Goal: Information Seeking & Learning: Learn about a topic

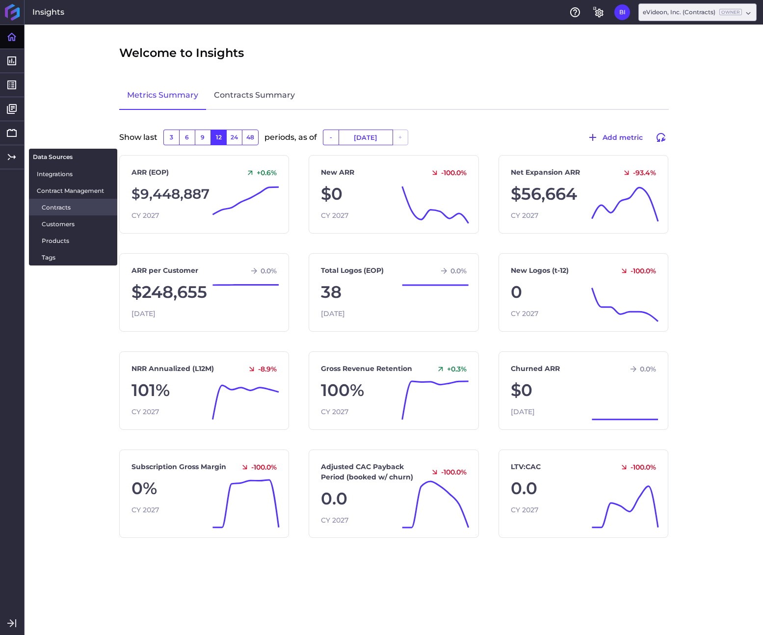
click at [68, 208] on span "Contracts" at bounding box center [76, 207] width 68 height 10
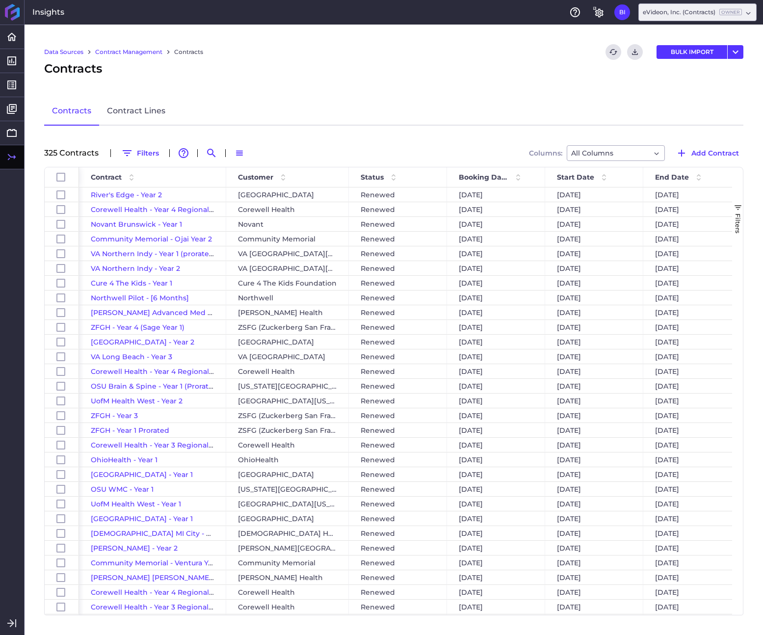
click at [737, 204] on span "button" at bounding box center [737, 207] width 9 height 9
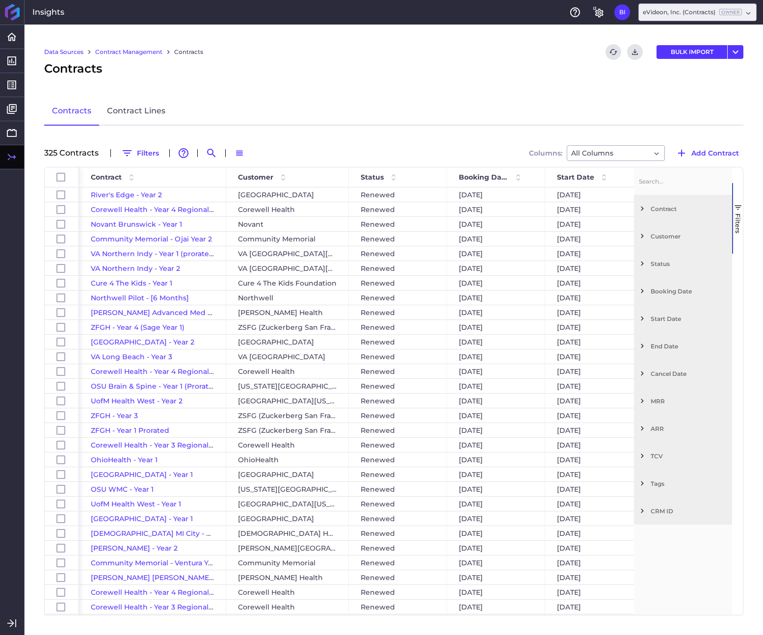
click at [667, 318] on span "Start Date" at bounding box center [688, 318] width 77 height 7
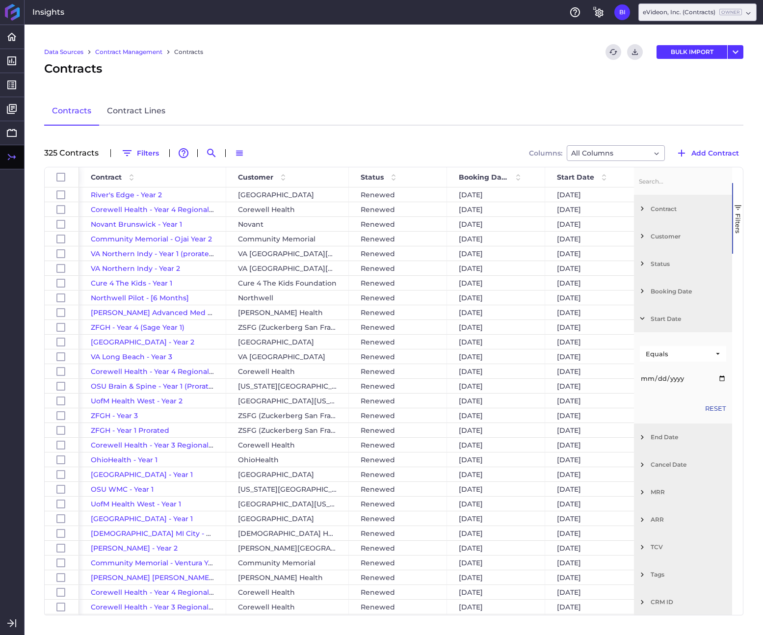
click at [678, 353] on div "Equals" at bounding box center [679, 354] width 68 height 8
click at [672, 438] on div "Between" at bounding box center [683, 434] width 86 height 16
click at [721, 378] on input "Filter List 12 Filters" at bounding box center [683, 378] width 86 height 20
type input "2025-01-01"
click at [724, 404] on input "Filter List 12 Filters" at bounding box center [683, 405] width 86 height 20
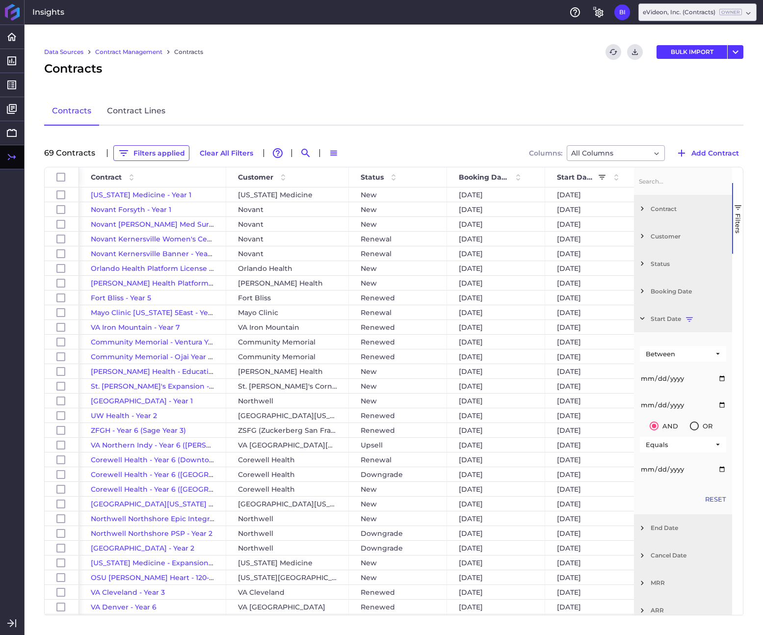
click at [723, 403] on input "2025-12-31" at bounding box center [683, 405] width 86 height 20
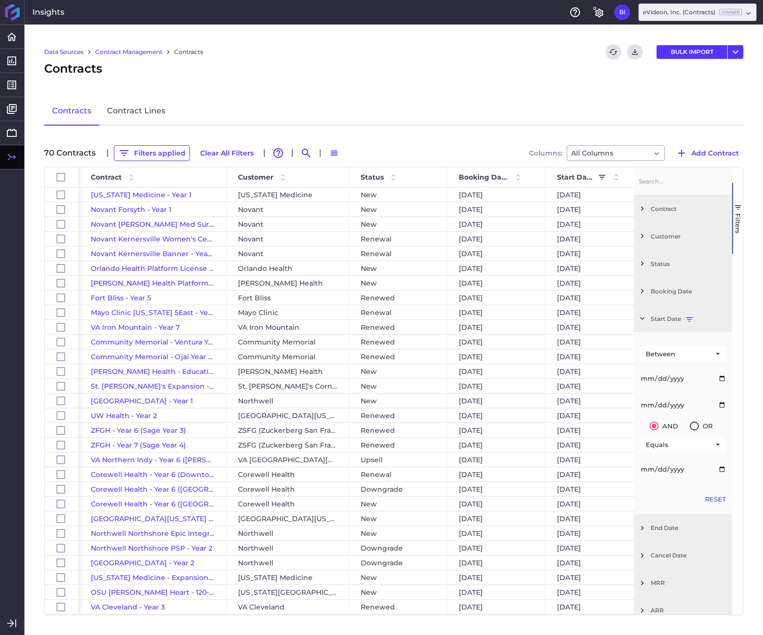
click at [721, 405] on input "2026-01-01" at bounding box center [683, 405] width 86 height 20
type input "2025-12-31"
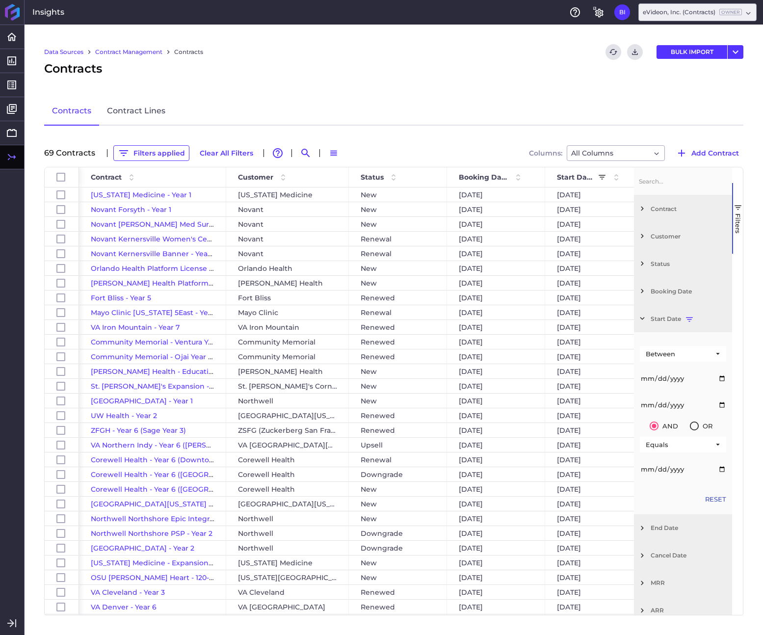
click at [739, 235] on button "Filters" at bounding box center [737, 218] width 11 height 71
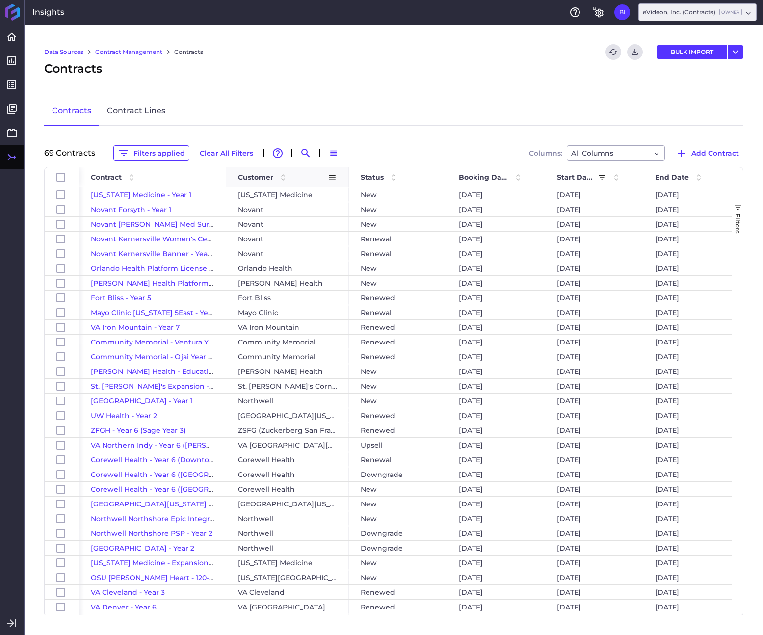
click at [269, 176] on span "Customer" at bounding box center [255, 177] width 35 height 9
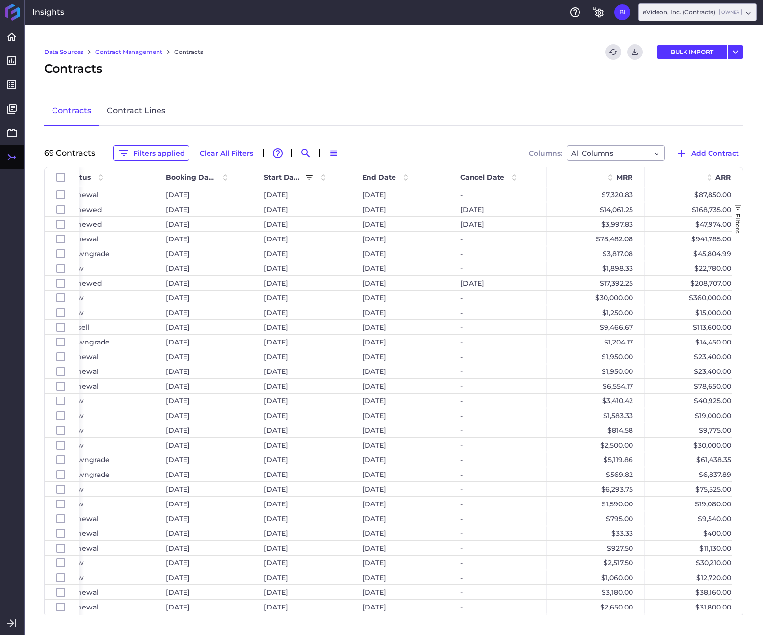
scroll to position [0, 228]
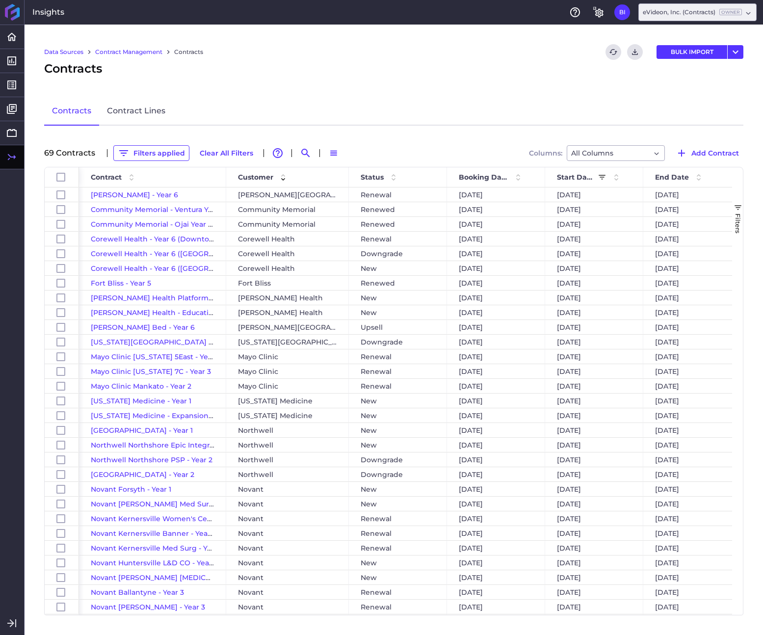
click at [738, 215] on span "Filters" at bounding box center [738, 223] width 8 height 20
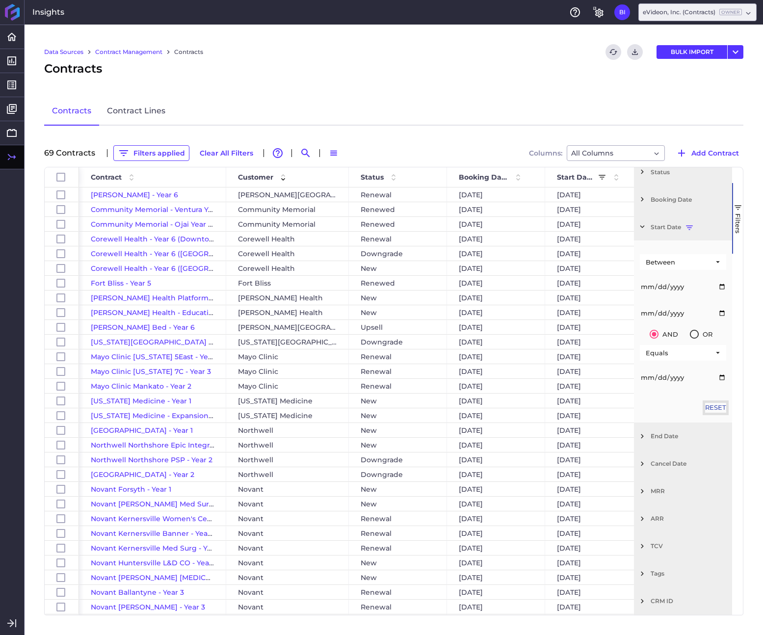
click at [715, 408] on button "Reset" at bounding box center [715, 408] width 21 height 10
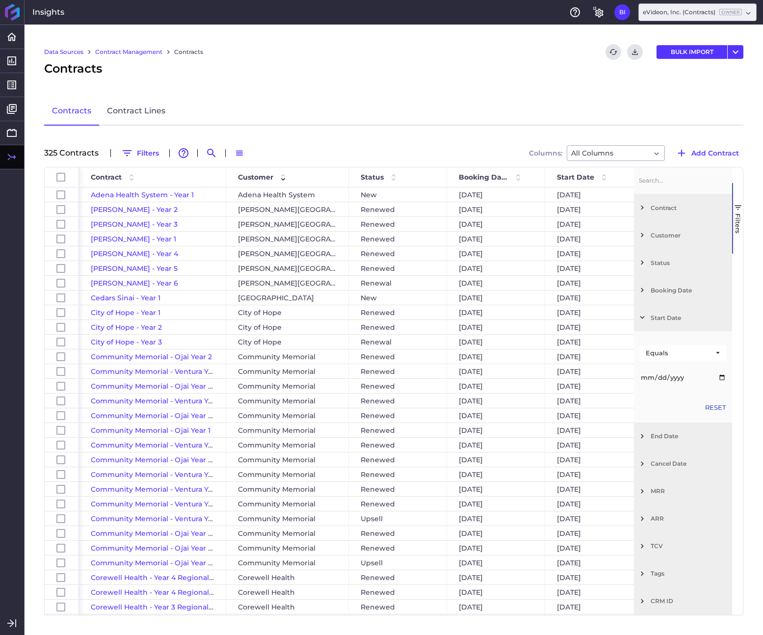
click at [644, 435] on span "Filter List 12 Filters" at bounding box center [642, 436] width 9 height 9
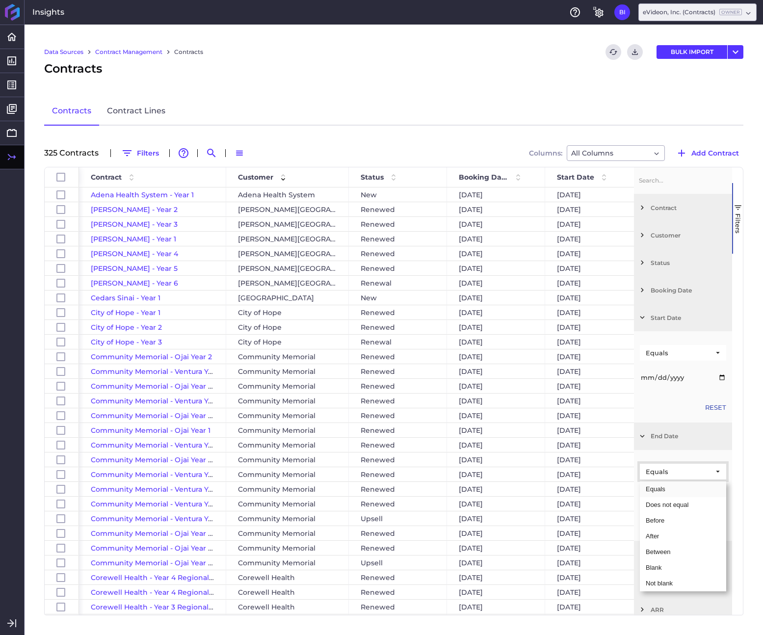
click at [717, 472] on span "Filtering operator" at bounding box center [717, 471] width 9 height 9
click at [680, 553] on div "Between" at bounding box center [683, 552] width 86 height 16
click at [726, 495] on div "Between" at bounding box center [683, 498] width 98 height 84
click at [722, 495] on input "Filter List 12 Filters" at bounding box center [683, 496] width 86 height 20
type input "2025-01-01"
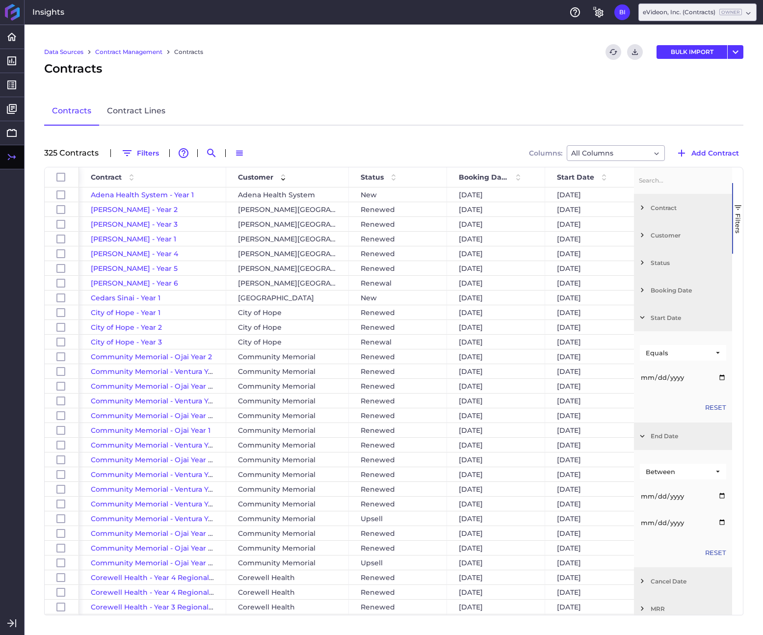
click at [721, 523] on input "Filter List 12 Filters" at bounding box center [683, 523] width 86 height 20
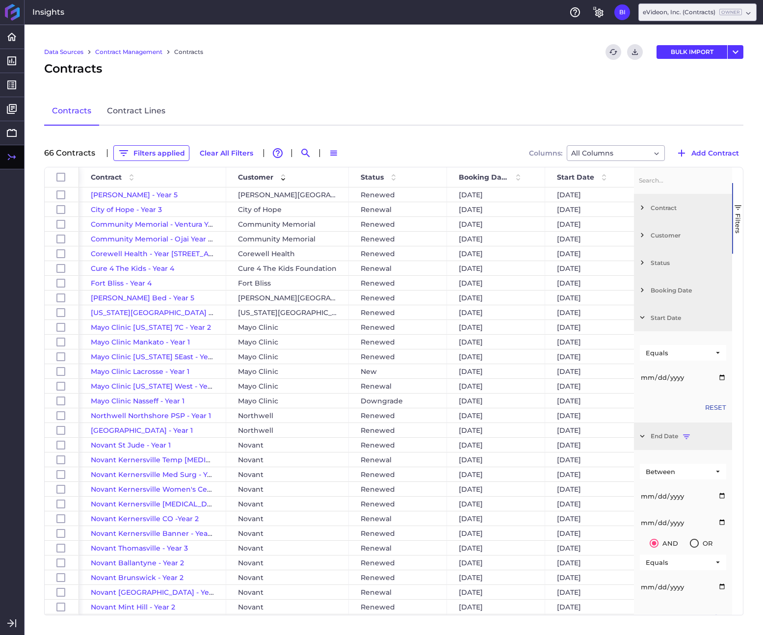
type input "2025-12-31"
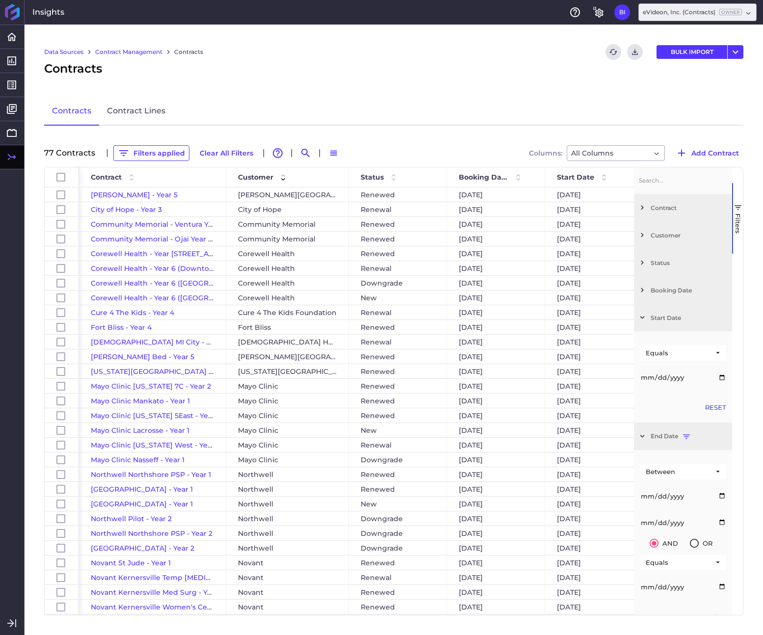
click at [738, 231] on span "Filters" at bounding box center [738, 223] width 8 height 20
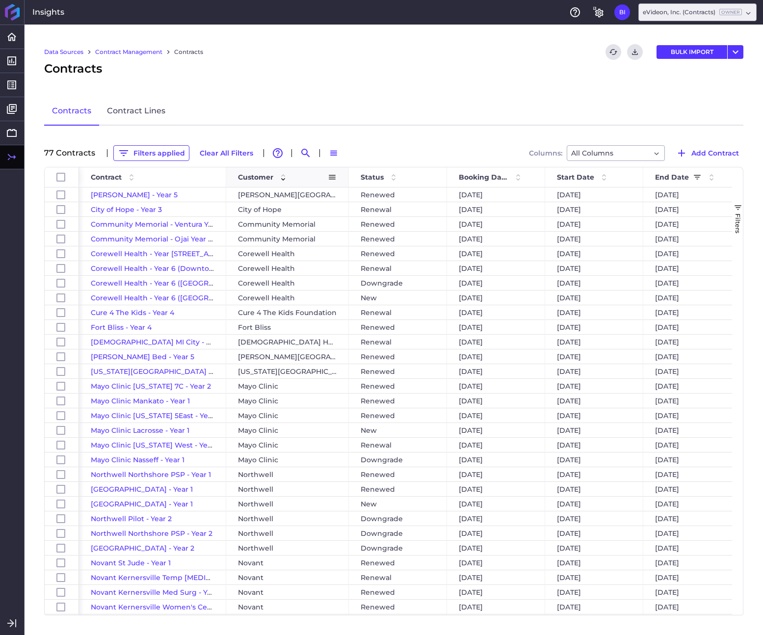
click at [257, 179] on span "Customer" at bounding box center [255, 177] width 35 height 9
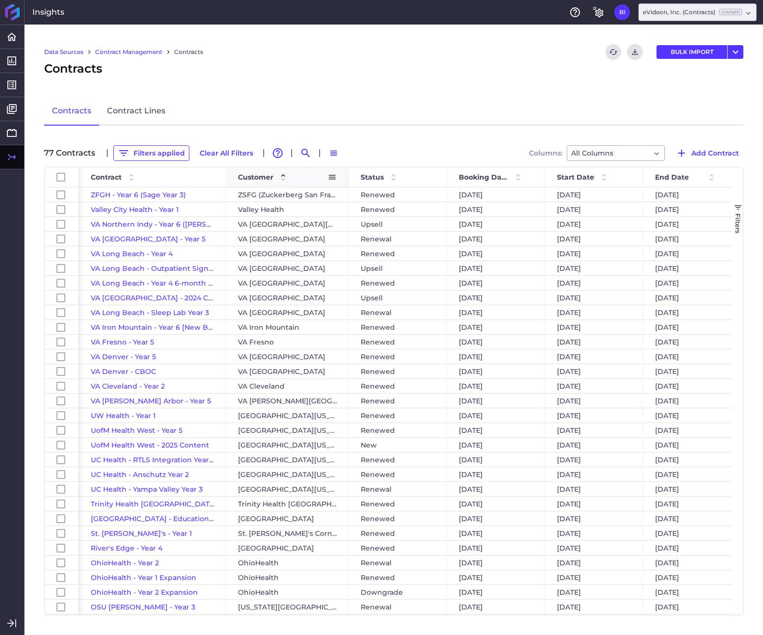
click at [257, 179] on span "Customer" at bounding box center [255, 177] width 35 height 9
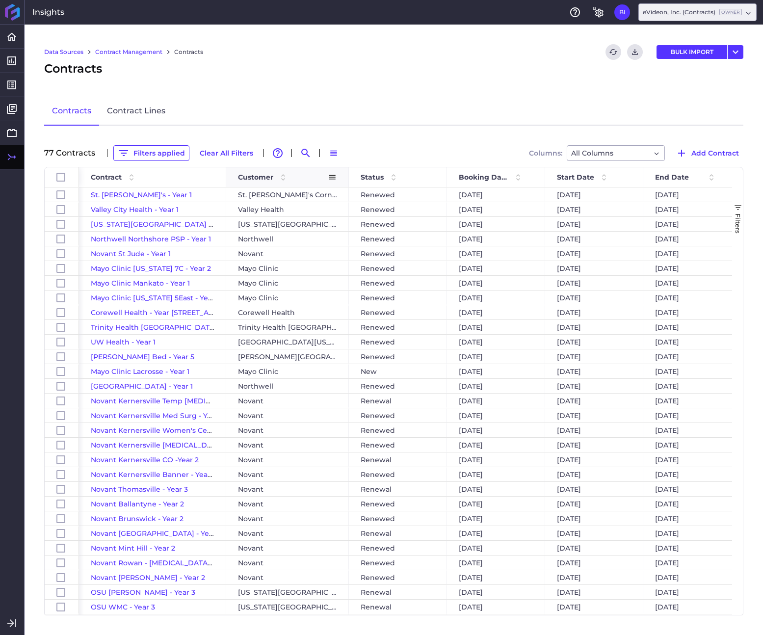
click at [252, 169] on div "Customer" at bounding box center [287, 177] width 99 height 20
click at [252, 182] on div "Customer" at bounding box center [283, 177] width 90 height 15
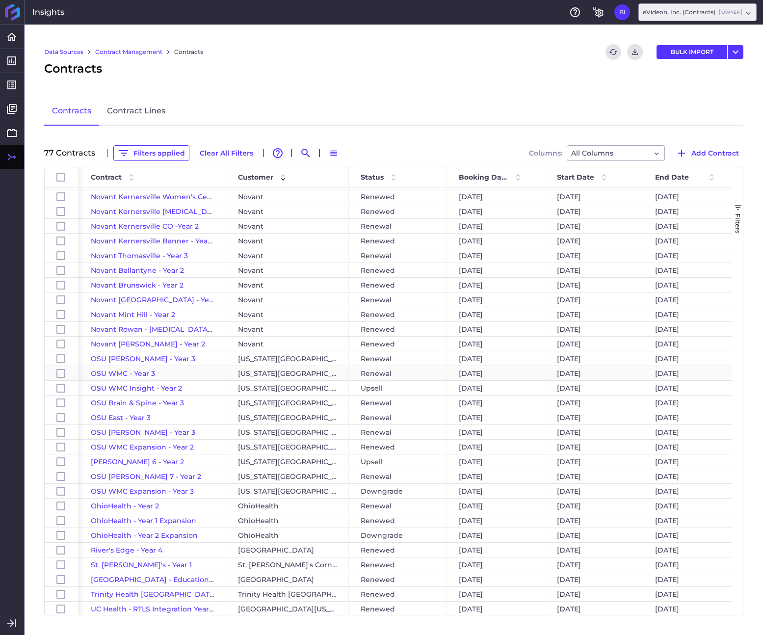
scroll to position [413, 0]
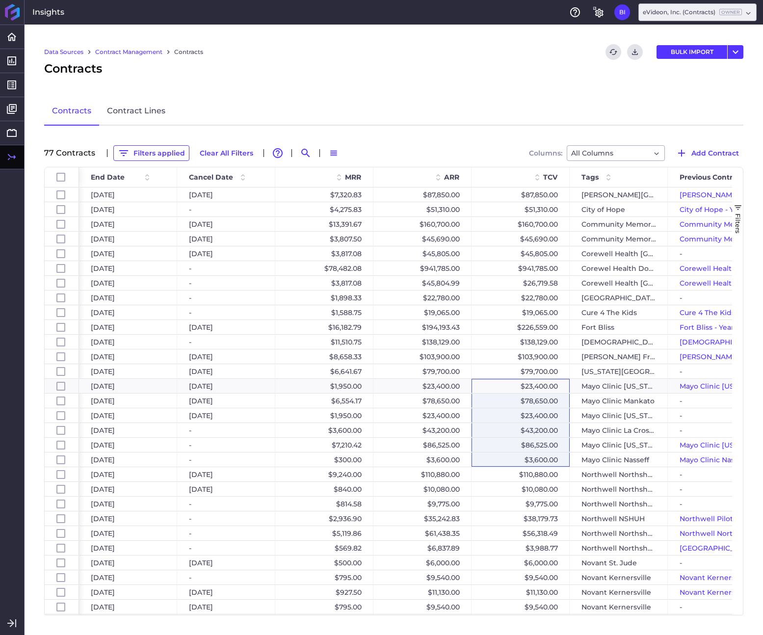
drag, startPoint x: 542, startPoint y: 383, endPoint x: 536, endPoint y: 455, distance: 72.4
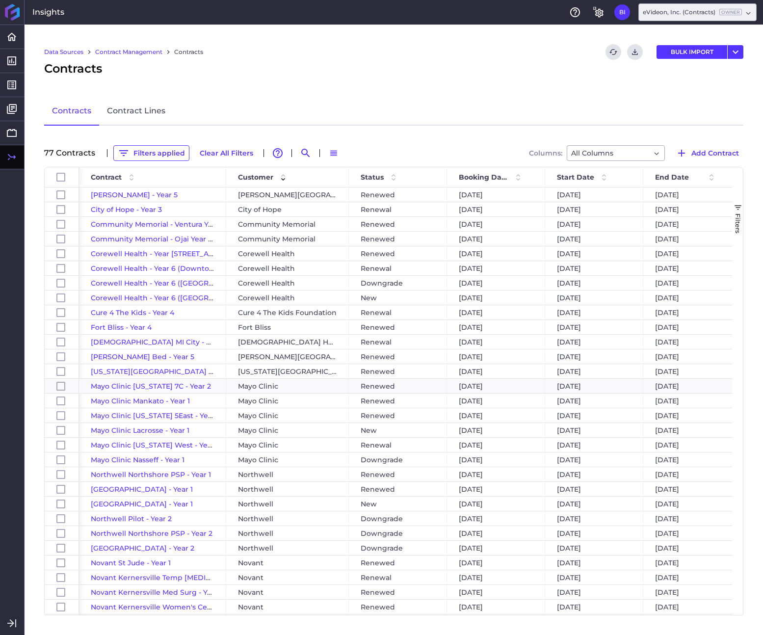
click at [738, 338] on div "Filters" at bounding box center [737, 390] width 11 height 447
click at [737, 212] on button "Filters" at bounding box center [737, 218] width 11 height 71
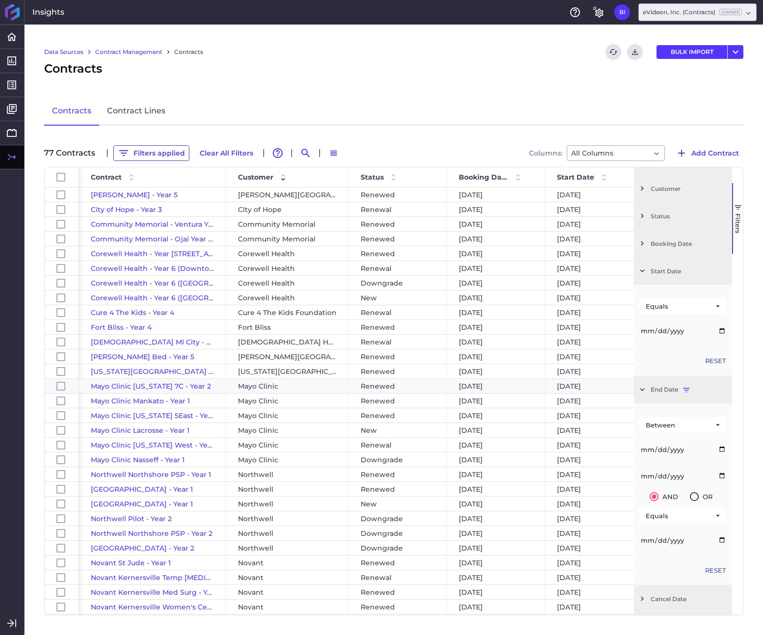
click at [643, 270] on span "Filter List 12 Filters" at bounding box center [642, 270] width 9 height 9
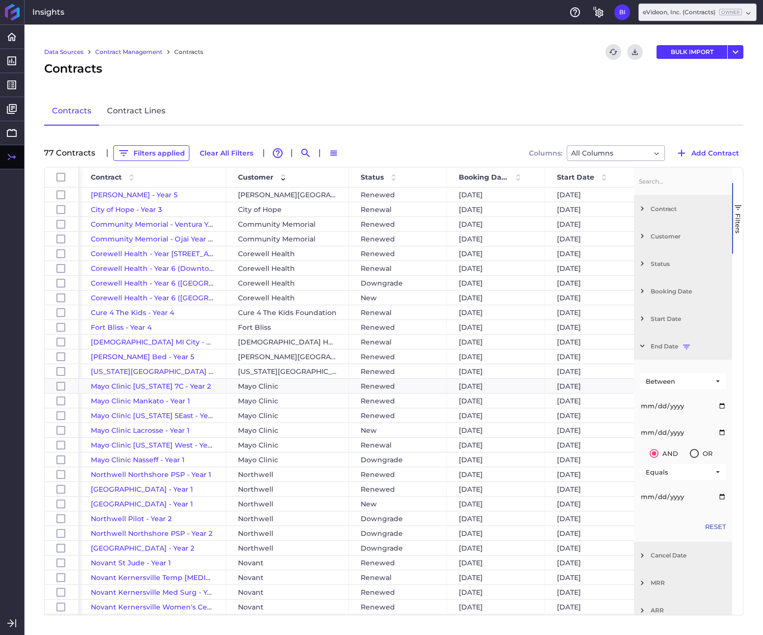
click at [642, 209] on span "Filter List 12 Filters" at bounding box center [642, 208] width 9 height 9
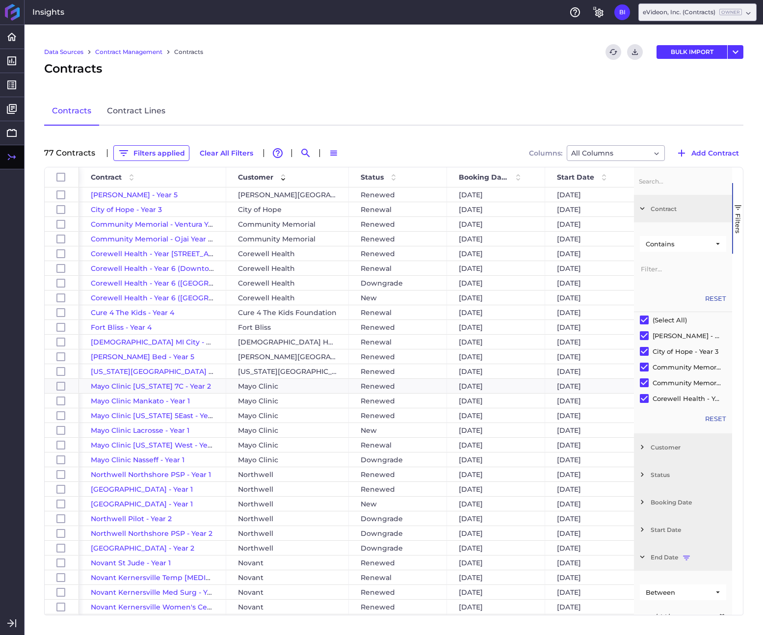
click at [642, 209] on span "Filter List 12 Filters" at bounding box center [642, 208] width 9 height 9
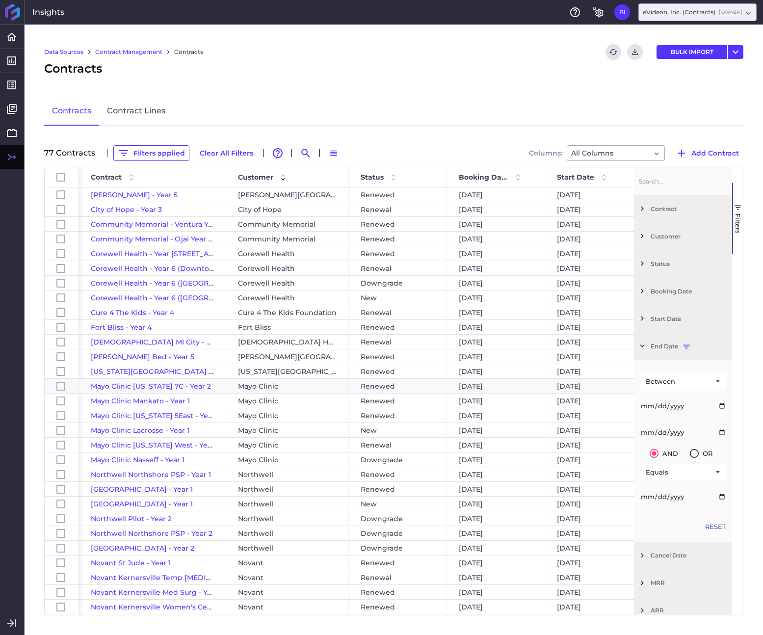
click at [642, 235] on span "Filter List 12 Filters" at bounding box center [642, 236] width 9 height 9
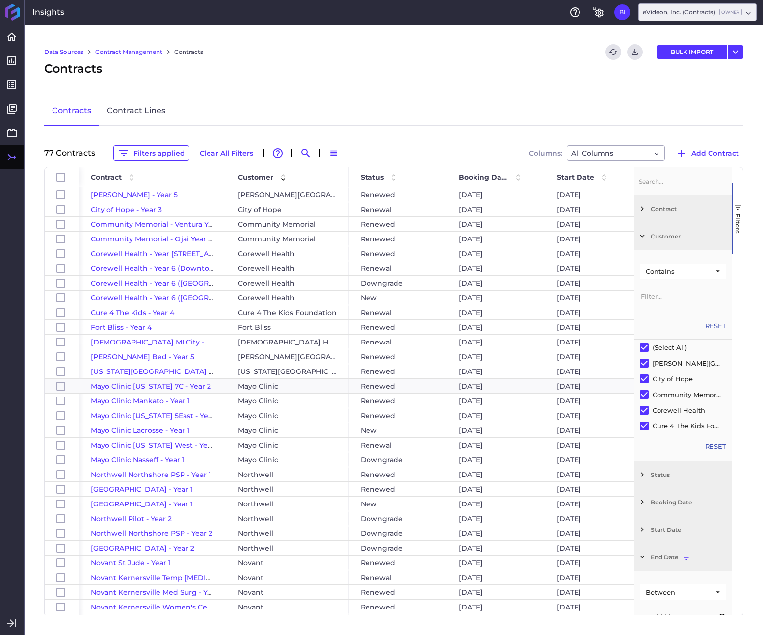
click at [642, 235] on span "Filter List 12 Filters" at bounding box center [642, 236] width 9 height 9
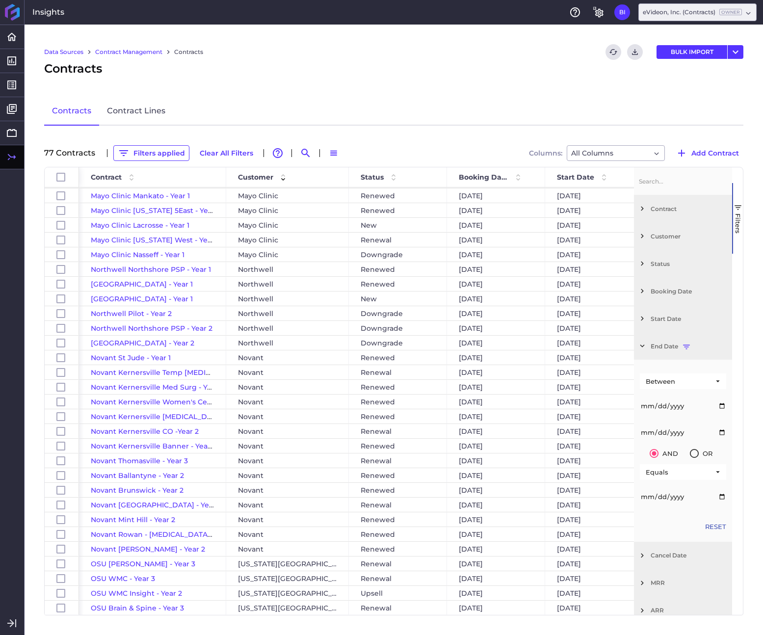
scroll to position [213, 0]
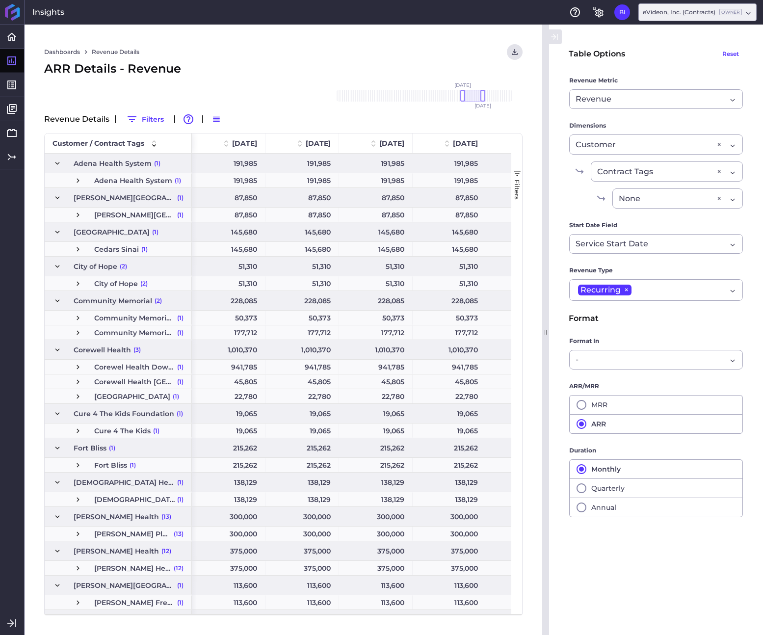
drag, startPoint x: 502, startPoint y: 96, endPoint x: 472, endPoint y: 97, distance: 29.9
click at [472, 97] on div at bounding box center [473, 96] width 21 height 12
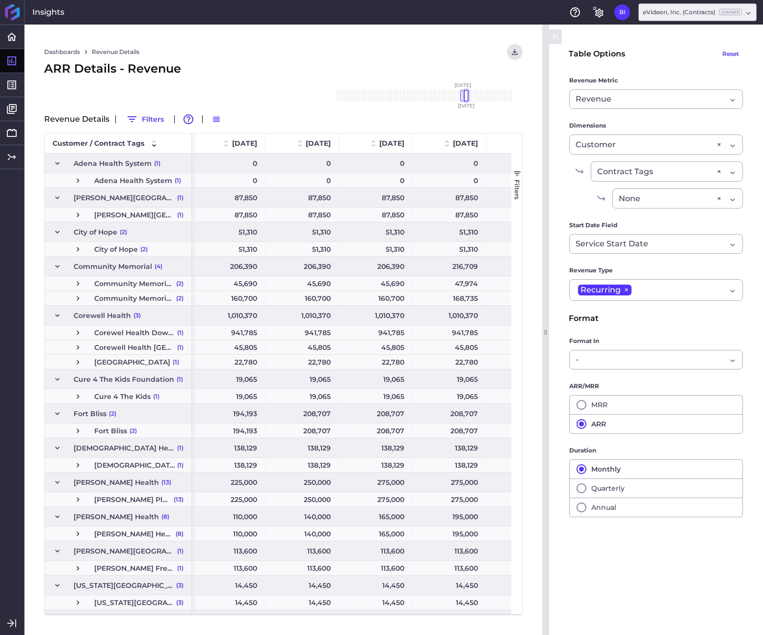
drag, startPoint x: 481, startPoint y: 95, endPoint x: 464, endPoint y: 98, distance: 16.4
click at [464, 98] on div at bounding box center [466, 96] width 5 height 12
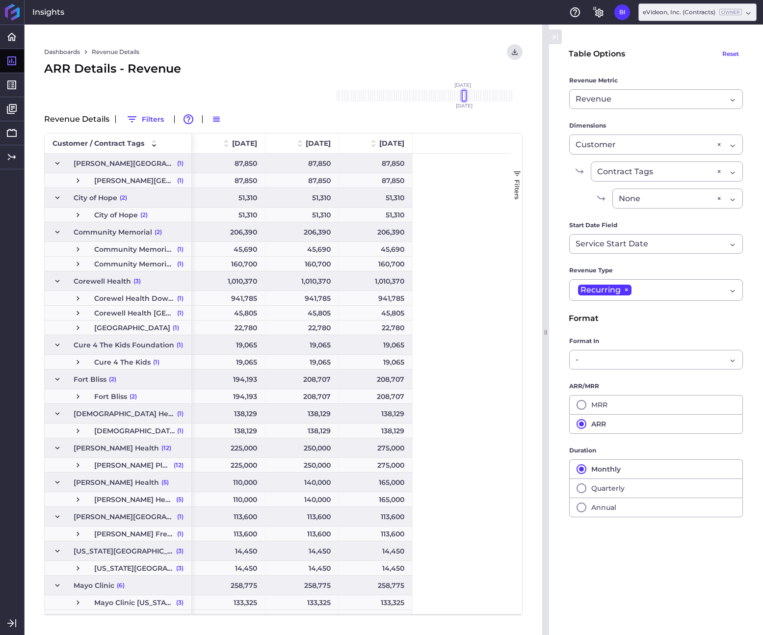
click at [463, 98] on div at bounding box center [464, 96] width 5 height 12
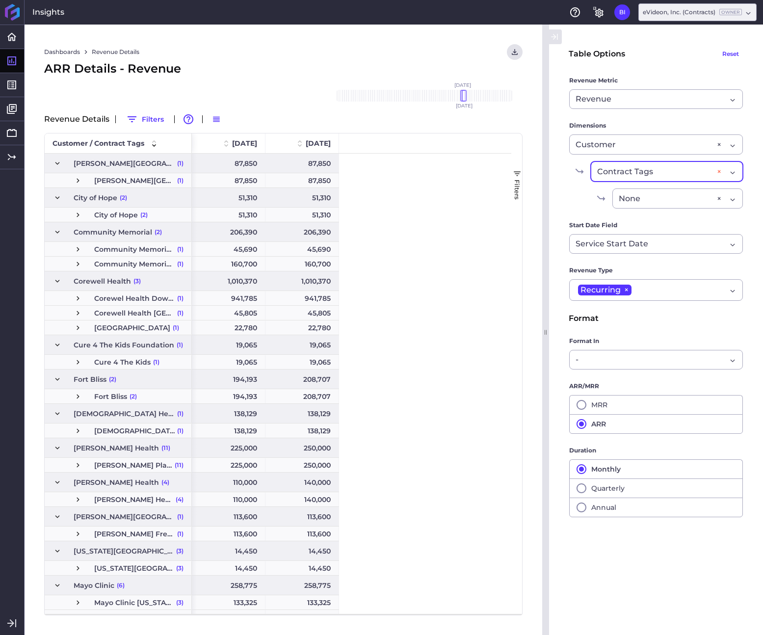
click at [720, 171] on div "×" at bounding box center [719, 171] width 4 height 12
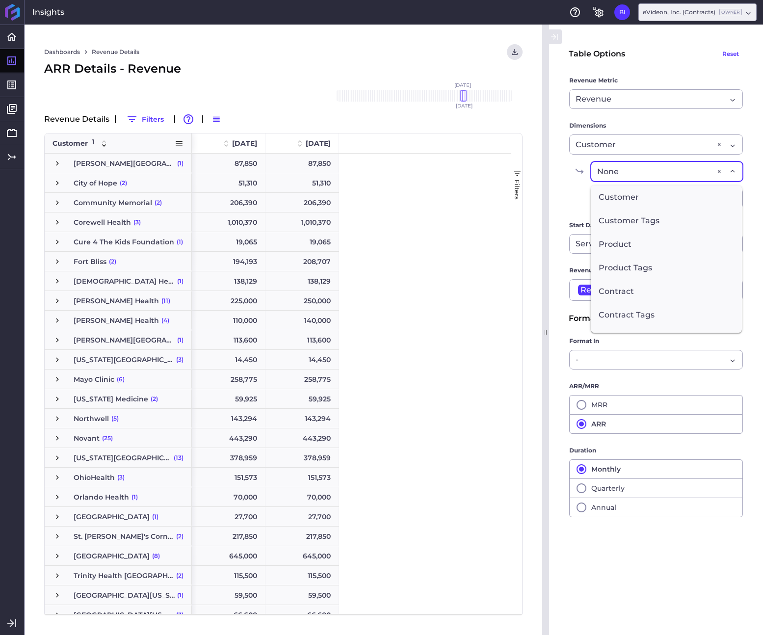
click at [178, 144] on span at bounding box center [179, 143] width 9 height 9
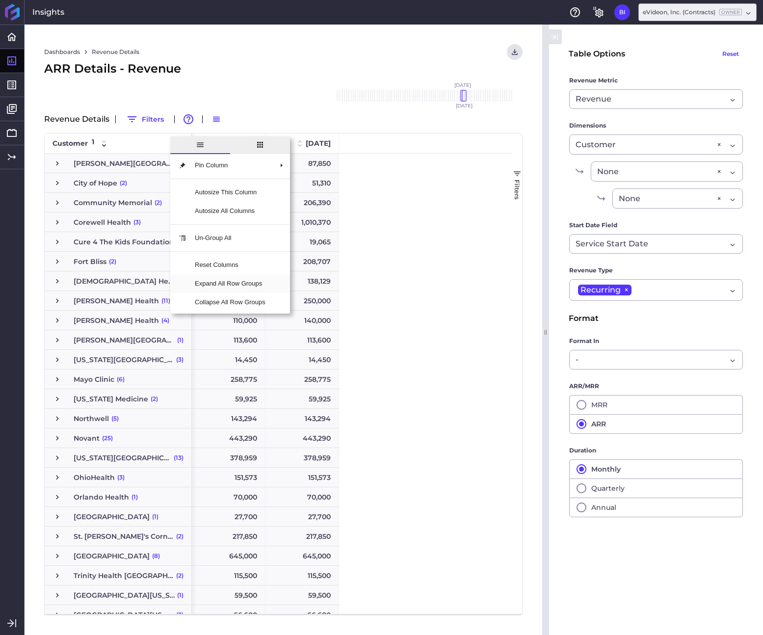
click at [245, 287] on span "Expand All Row Groups" at bounding box center [230, 283] width 86 height 19
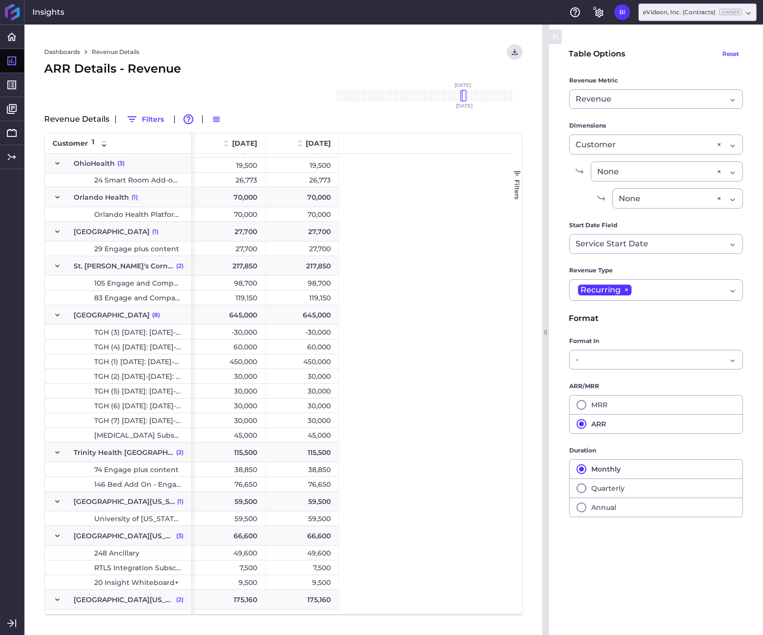
scroll to position [1571, 0]
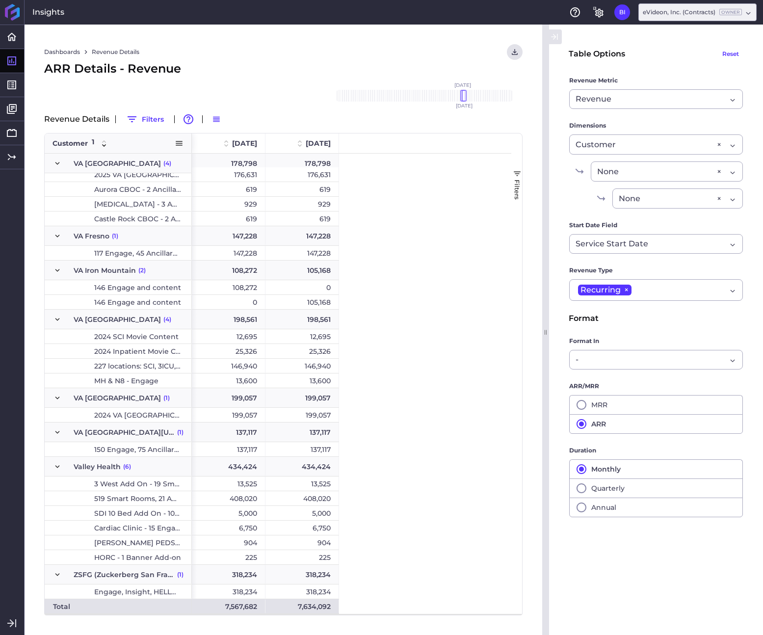
click at [178, 143] on span at bounding box center [179, 143] width 9 height 9
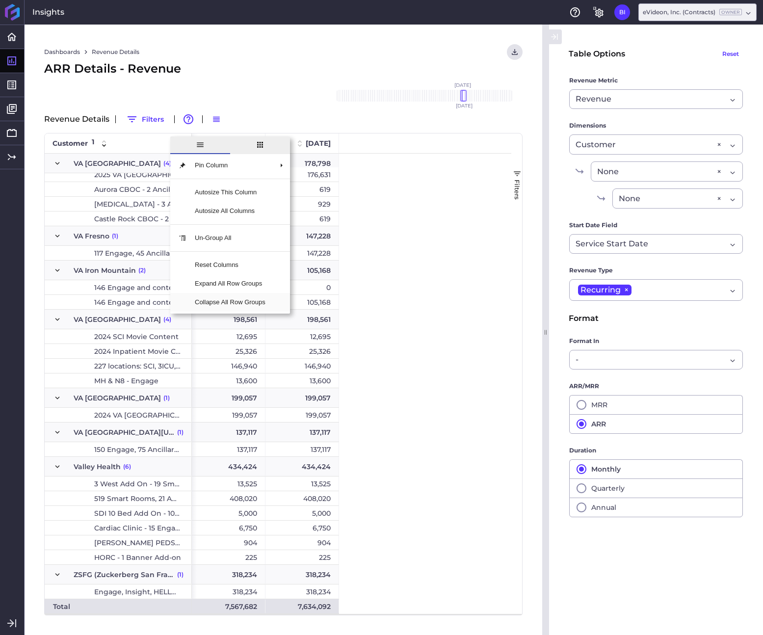
click at [232, 298] on span "Collapse All Row Groups" at bounding box center [230, 302] width 86 height 19
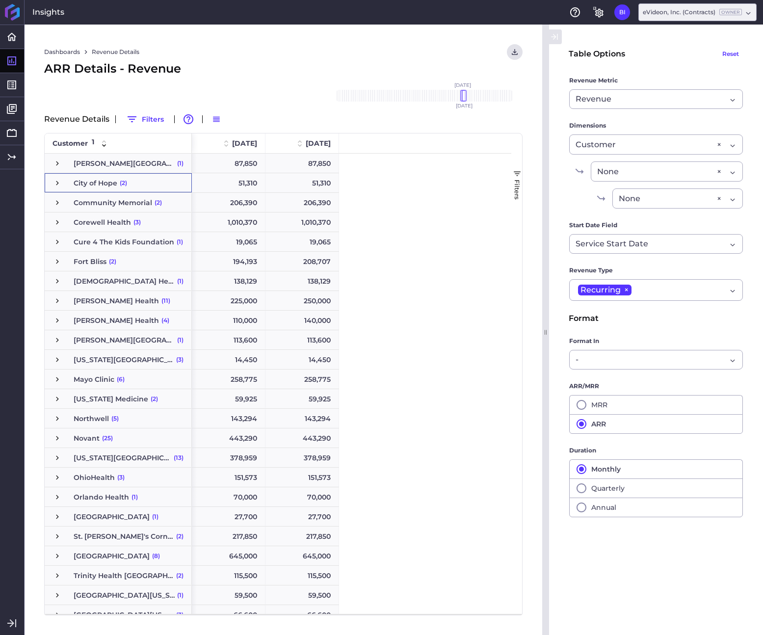
click at [55, 185] on span "Press SPACE to select this row." at bounding box center [57, 183] width 9 height 9
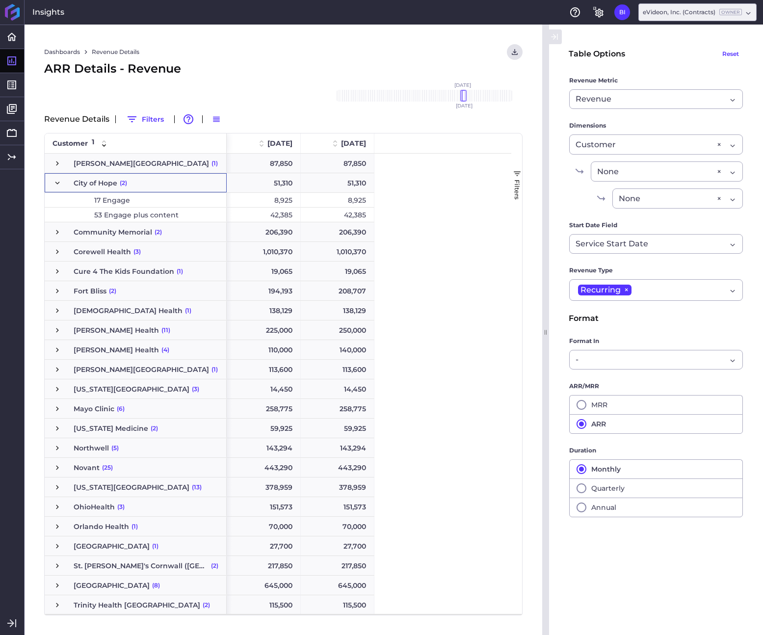
click at [55, 185] on span "Press SPACE to select this row." at bounding box center [57, 183] width 9 height 9
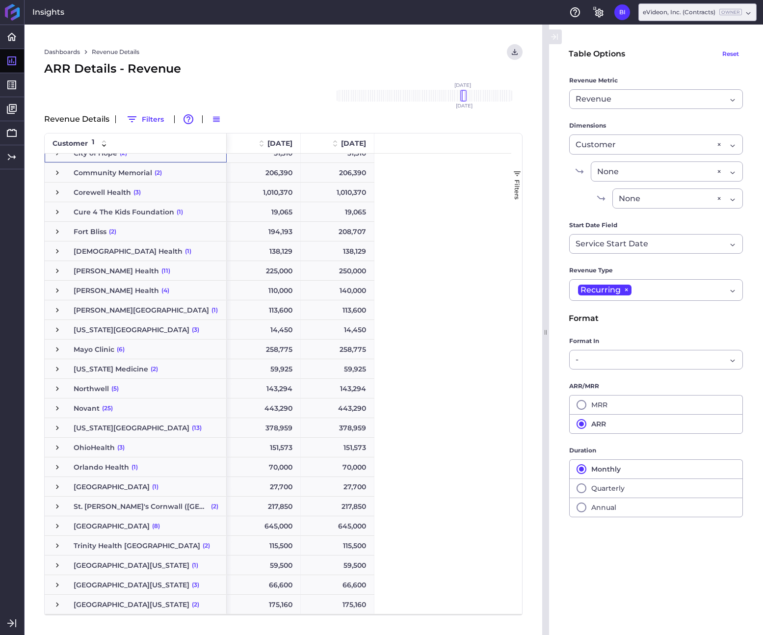
scroll to position [38, 0]
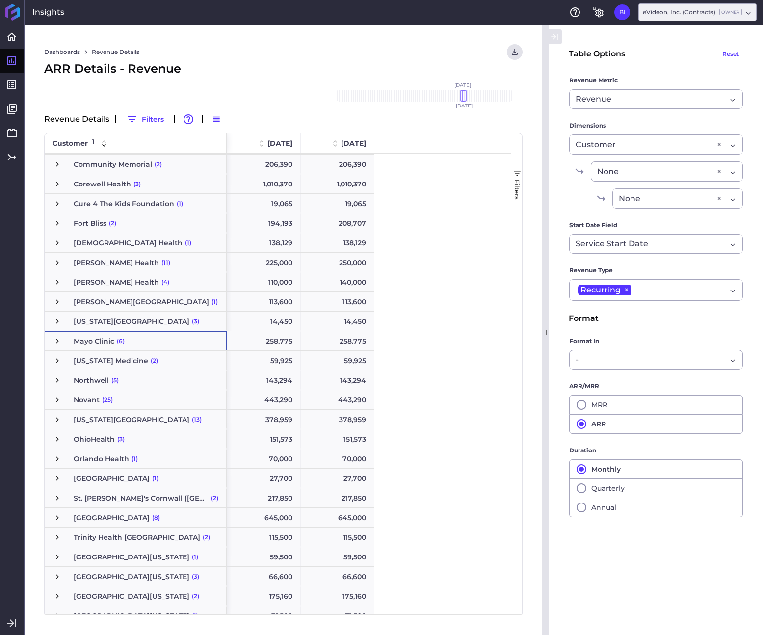
click at [58, 341] on span "Press SPACE to select this row." at bounding box center [57, 340] width 9 height 9
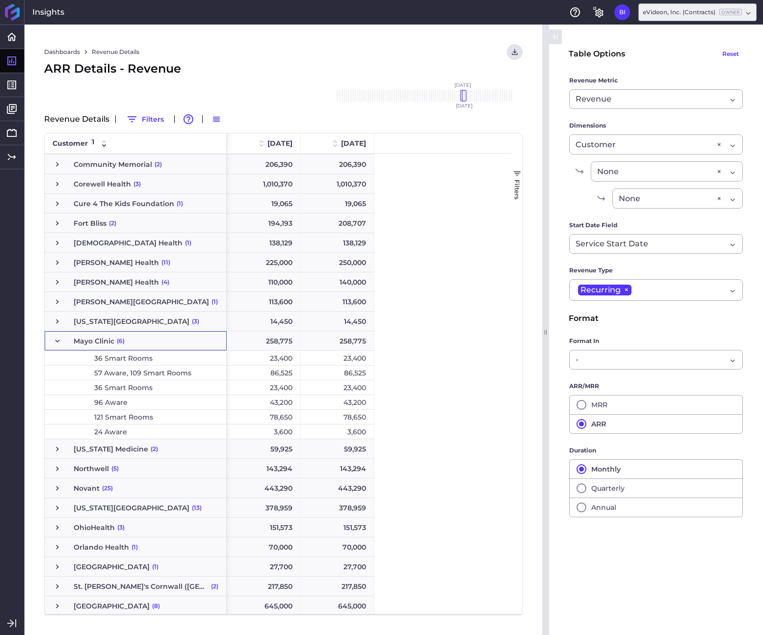
click at [57, 341] on span "Press SPACE to select this row." at bounding box center [57, 340] width 9 height 9
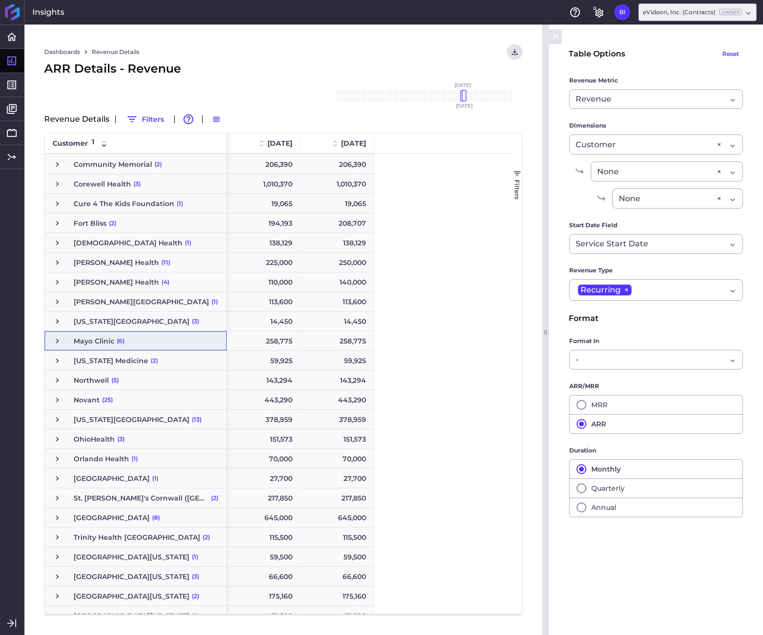
scroll to position [0, 0]
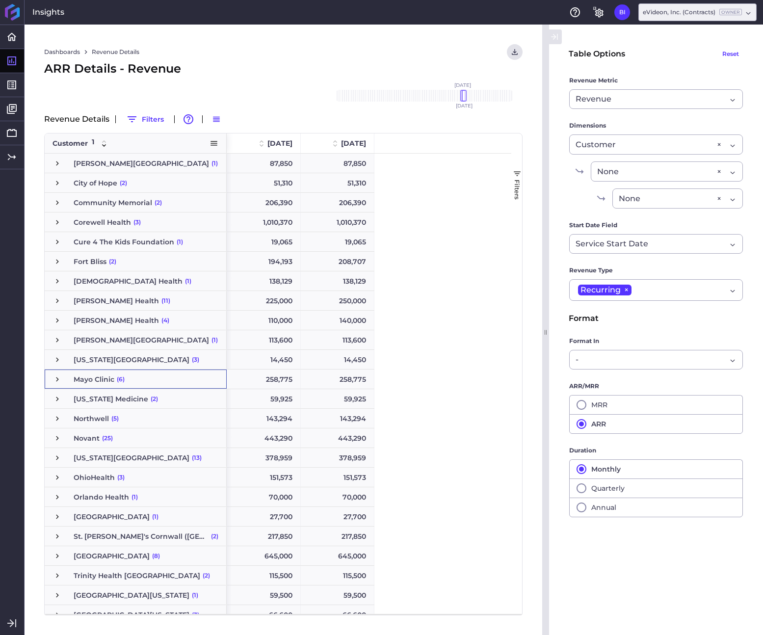
click at [215, 145] on span at bounding box center [213, 143] width 9 height 9
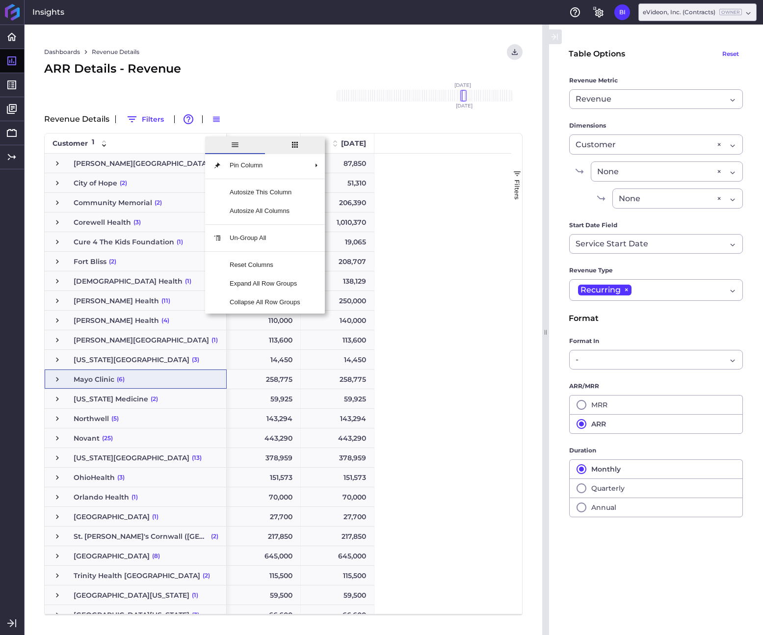
click at [351, 324] on div "140,000" at bounding box center [338, 319] width 74 height 19
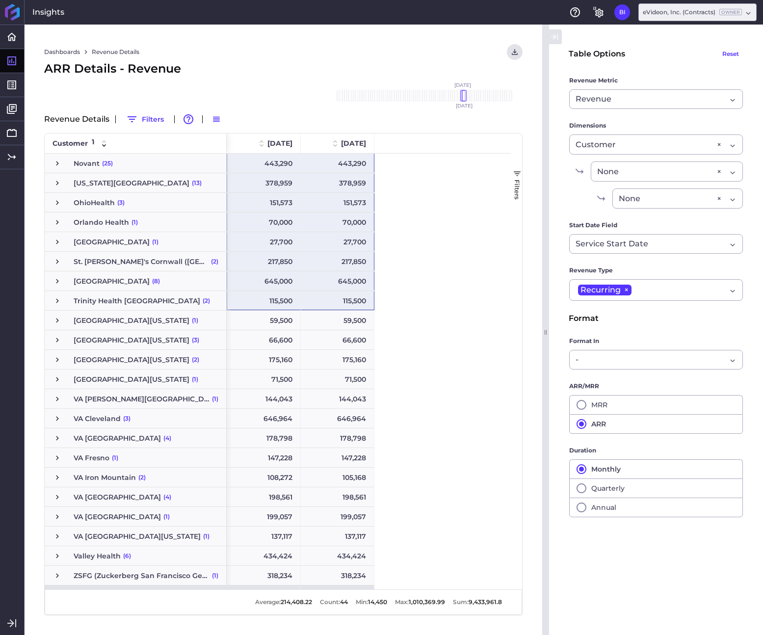
scroll to position [285, 0]
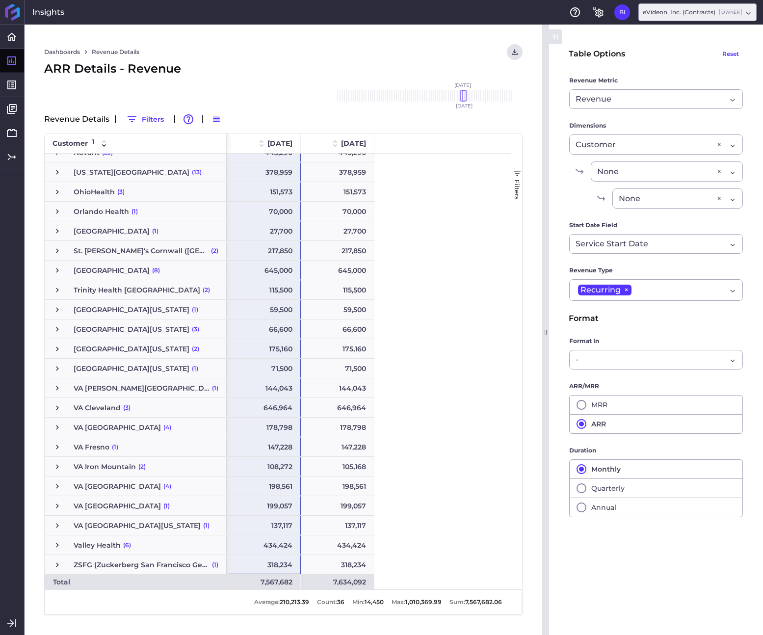
drag, startPoint x: 270, startPoint y: 160, endPoint x: 272, endPoint y: 560, distance: 399.3
click at [272, 560] on div "225,000 250,000 110,000 140,000 113,600 113,600 14,450 14,450 258,775 258,775 5…" at bounding box center [301, 228] width 148 height 721
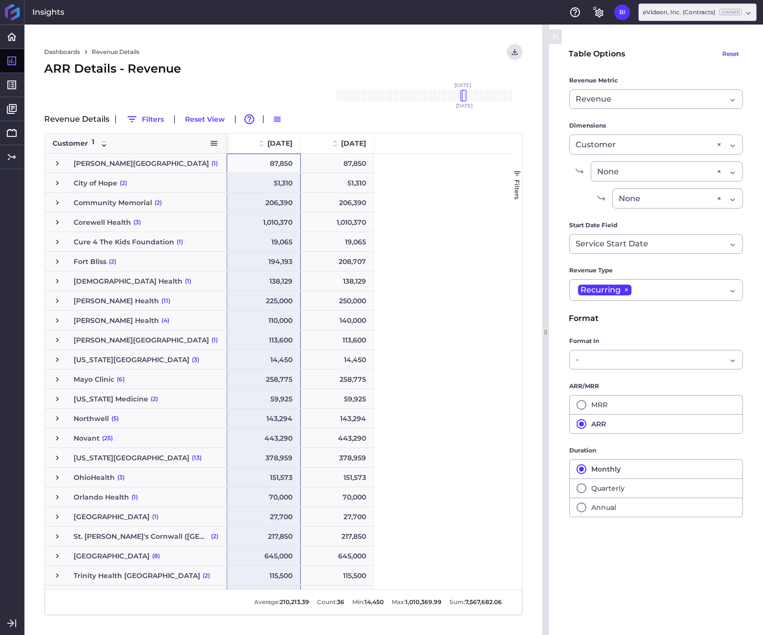
click at [213, 143] on span at bounding box center [213, 143] width 9 height 9
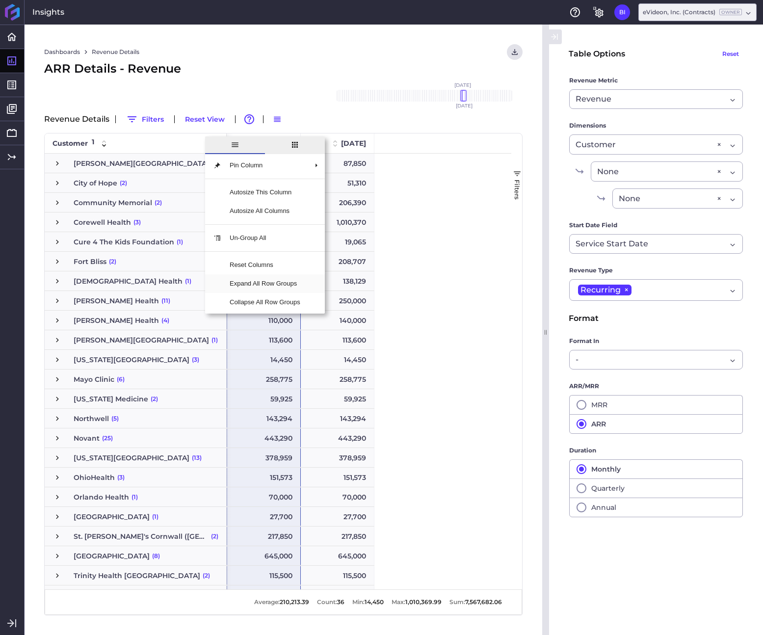
click at [275, 284] on span "Expand All Row Groups" at bounding box center [265, 283] width 86 height 19
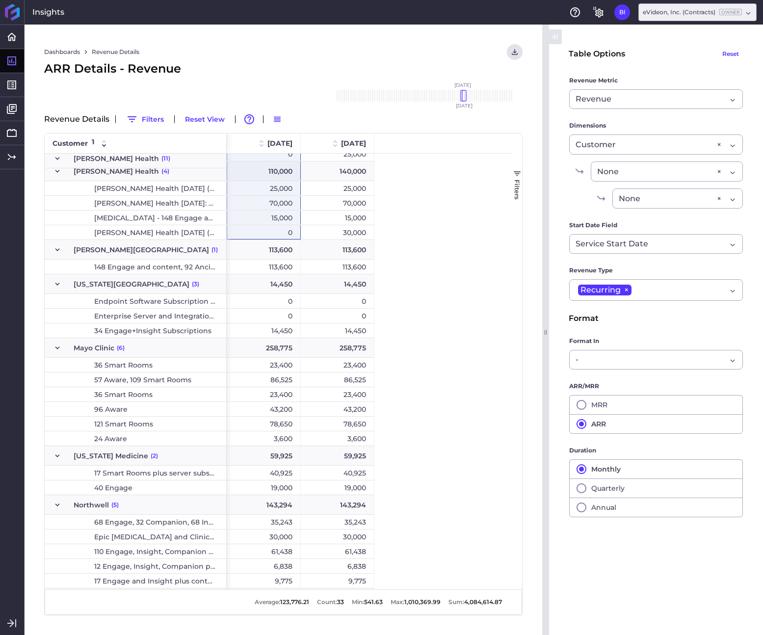
scroll to position [541, 0]
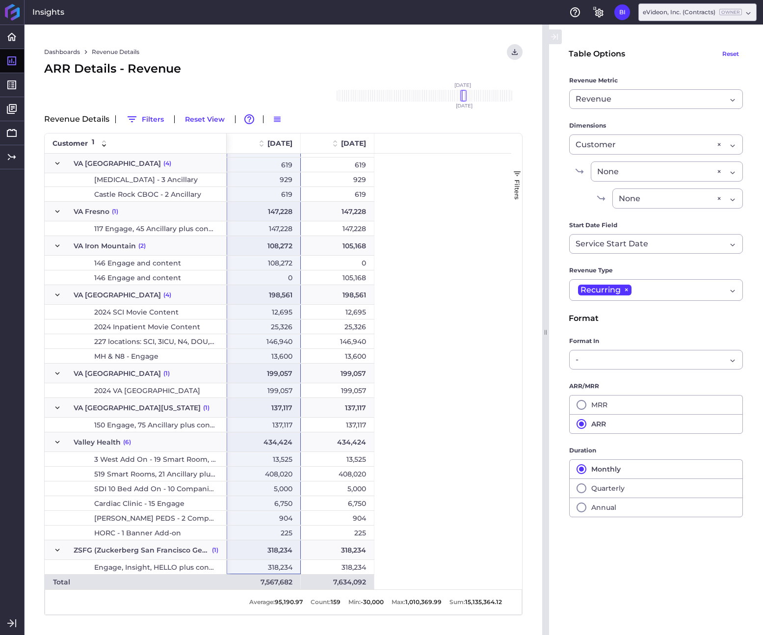
drag, startPoint x: 281, startPoint y: 162, endPoint x: 276, endPoint y: 568, distance: 406.1
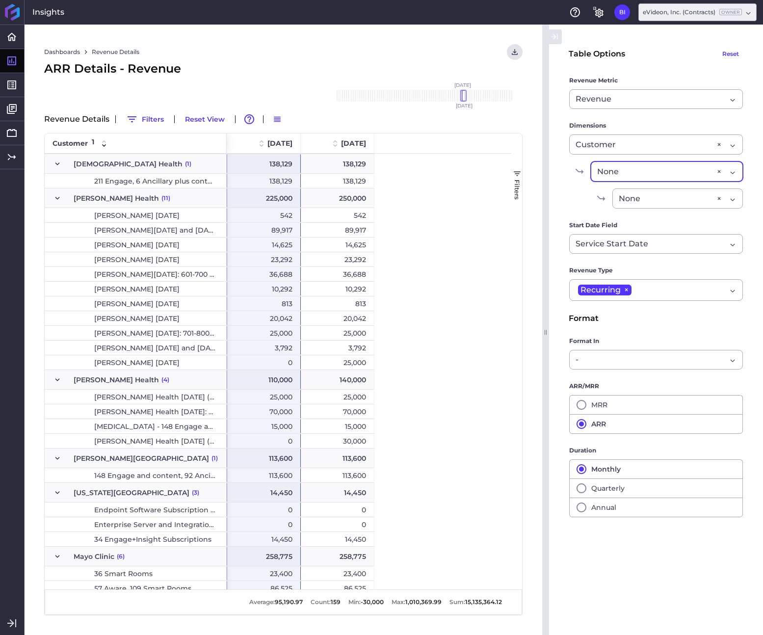
click at [736, 172] on div "None Contract Tags ×" at bounding box center [667, 171] width 152 height 20
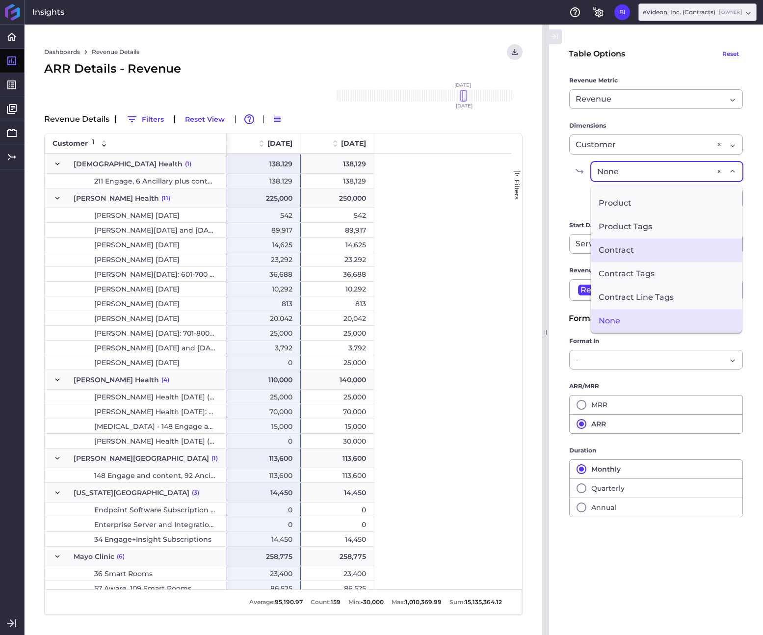
click at [671, 249] on span "Contract" at bounding box center [666, 250] width 151 height 24
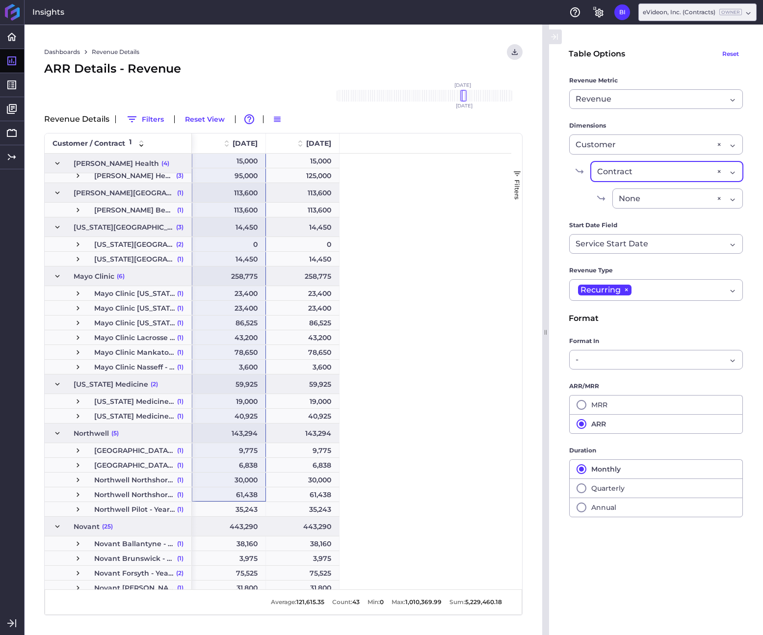
drag, startPoint x: 234, startPoint y: 164, endPoint x: 232, endPoint y: 490, distance: 326.7
click at [77, 242] on span "Press SPACE to select this row." at bounding box center [78, 244] width 9 height 9
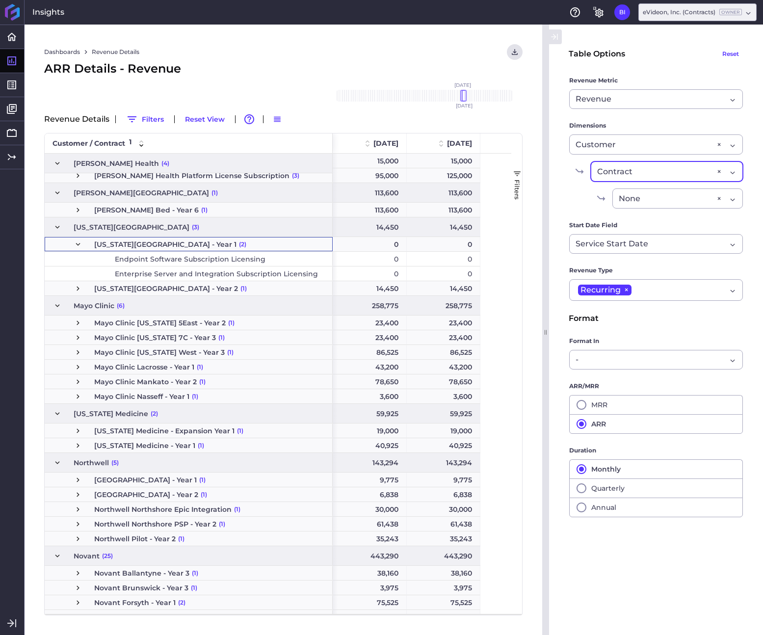
click at [77, 242] on span "Press SPACE to select this row." at bounding box center [78, 244] width 9 height 9
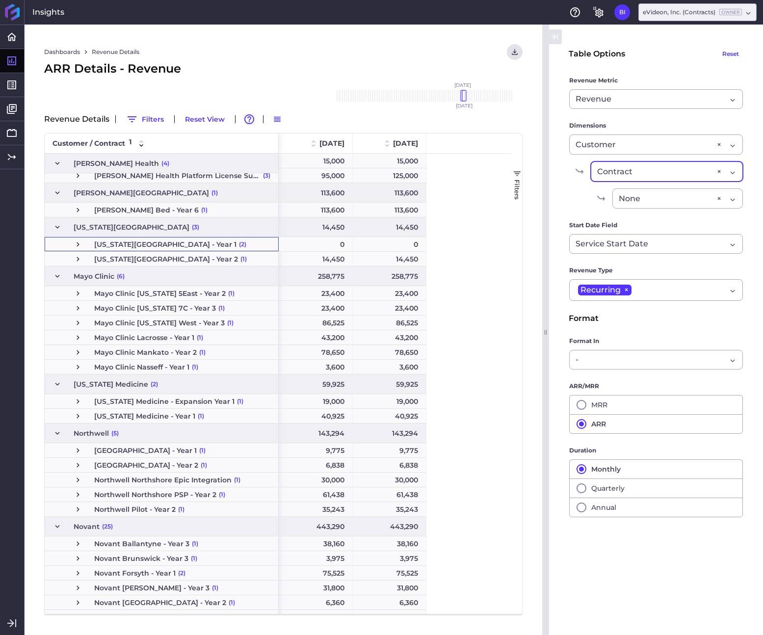
click at [518, 239] on div "Filters" at bounding box center [516, 373] width 11 height 480
click at [515, 233] on div "Filters" at bounding box center [516, 373] width 11 height 480
click at [515, 194] on span "Filters" at bounding box center [517, 190] width 8 height 20
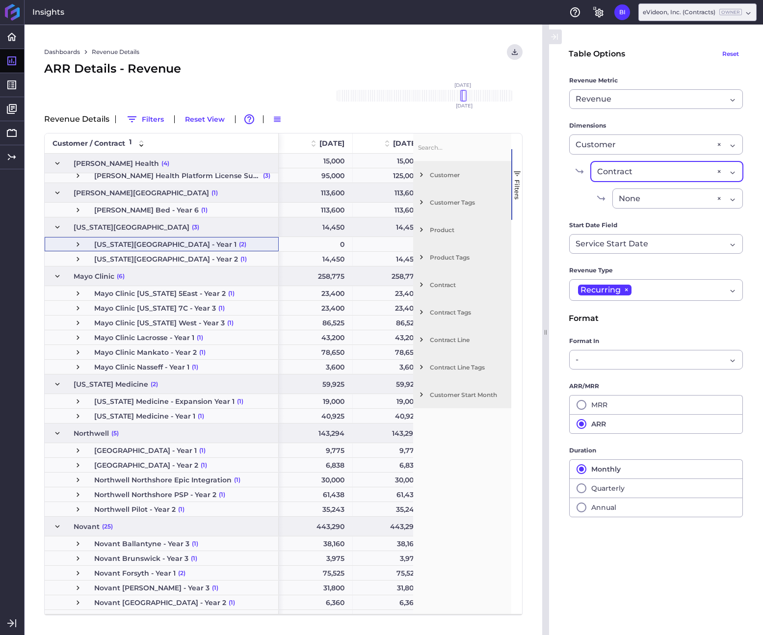
click at [517, 196] on span "Filters" at bounding box center [517, 190] width 8 height 20
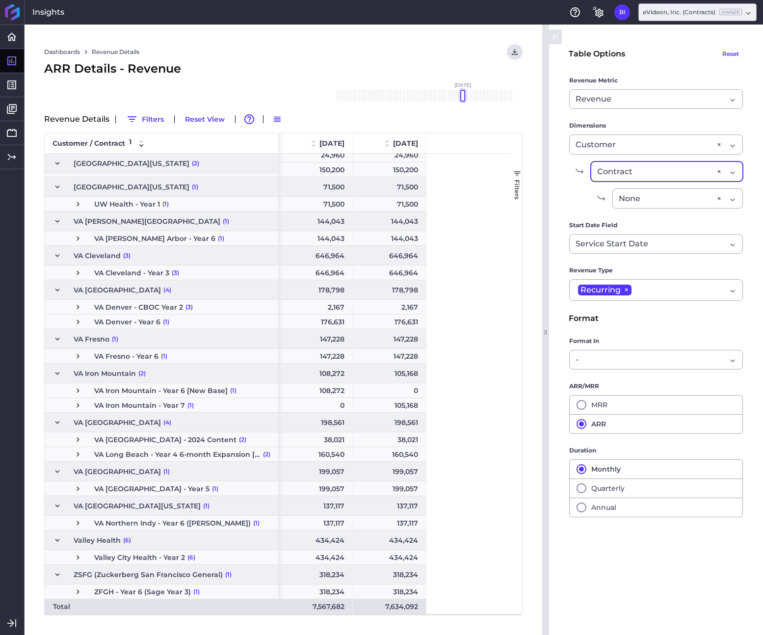
click at [463, 94] on div at bounding box center [462, 96] width 5 height 12
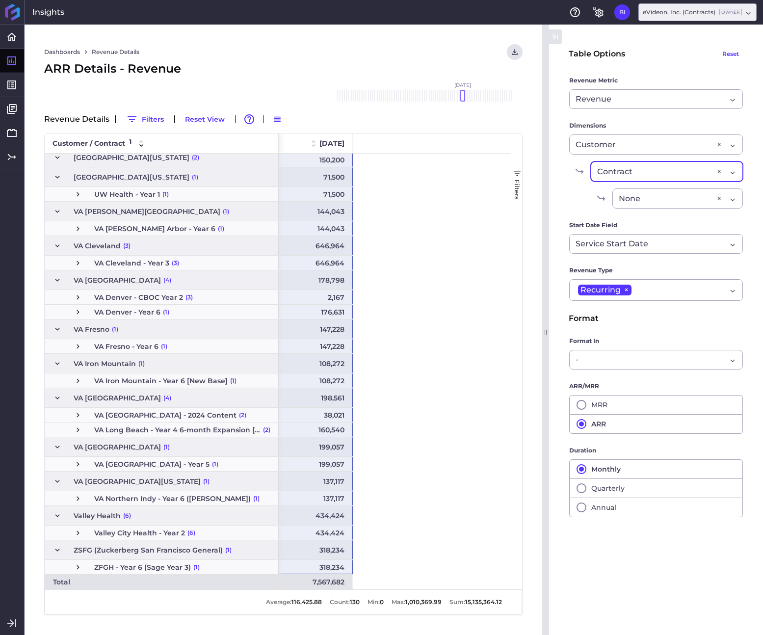
drag, startPoint x: 329, startPoint y: 165, endPoint x: 328, endPoint y: 568, distance: 403.2
